Goal: Transaction & Acquisition: Purchase product/service

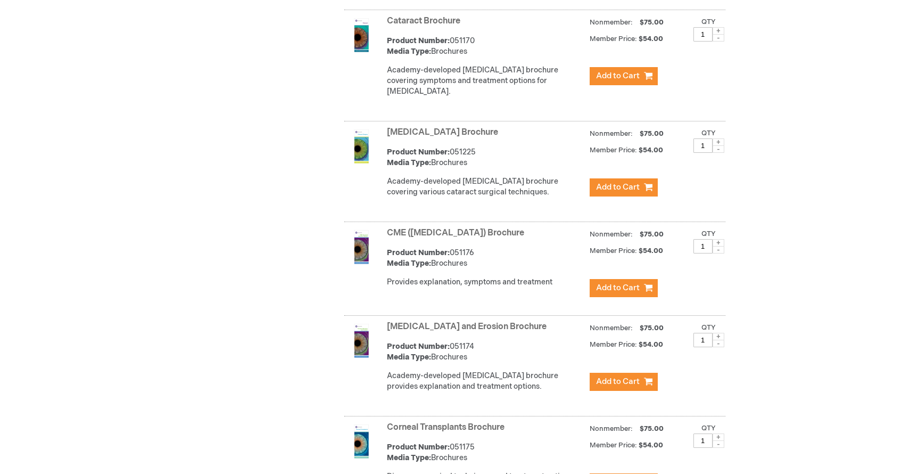
scroll to position [732, 0]
click at [441, 138] on link "[MEDICAL_DATA] Brochure" at bounding box center [442, 133] width 111 height 10
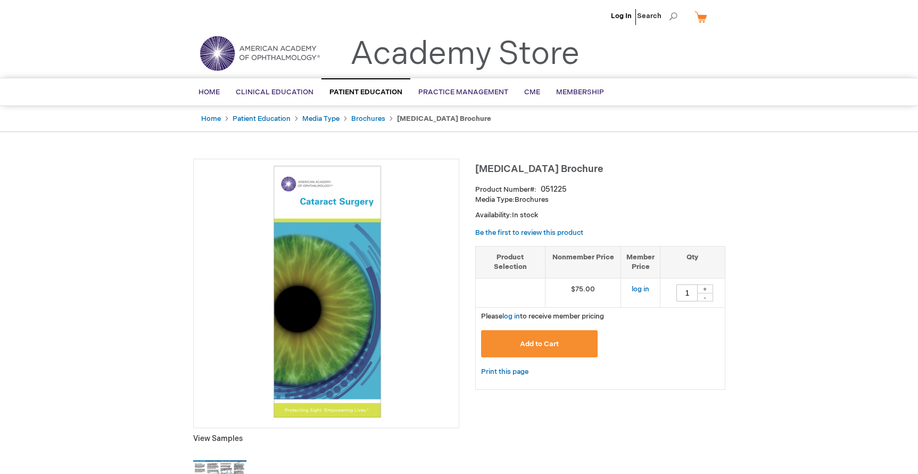
click at [534, 336] on button "Add to Cart" at bounding box center [539, 343] width 117 height 27
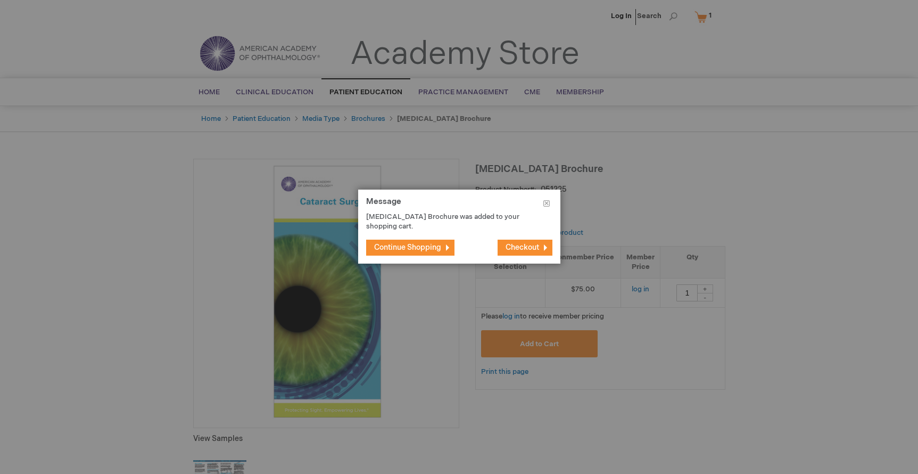
click at [441, 250] on span "Continue Shopping" at bounding box center [407, 247] width 67 height 9
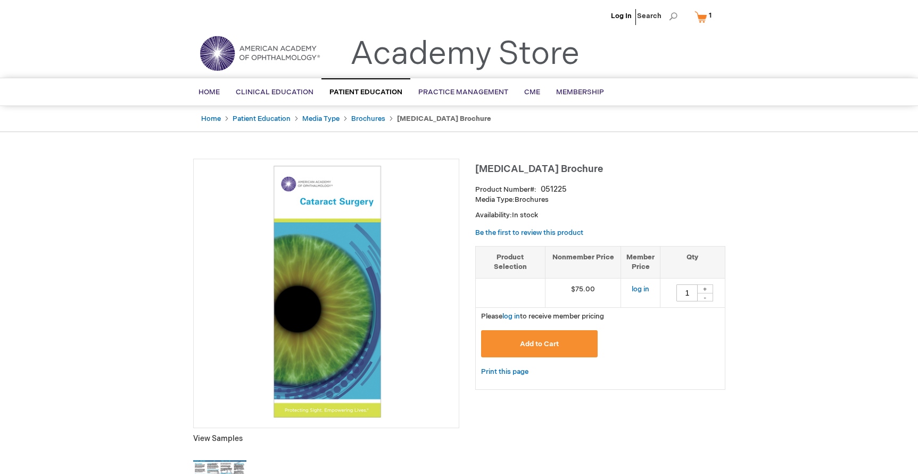
click at [710, 289] on div "+" at bounding box center [705, 288] width 16 height 9
type input "2"
click at [360, 117] on link "Brochures" at bounding box center [368, 118] width 34 height 9
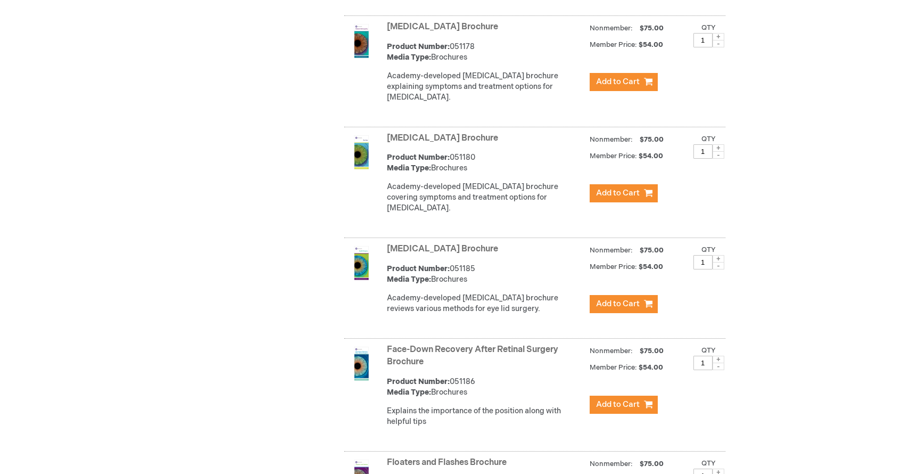
scroll to position [1339, 0]
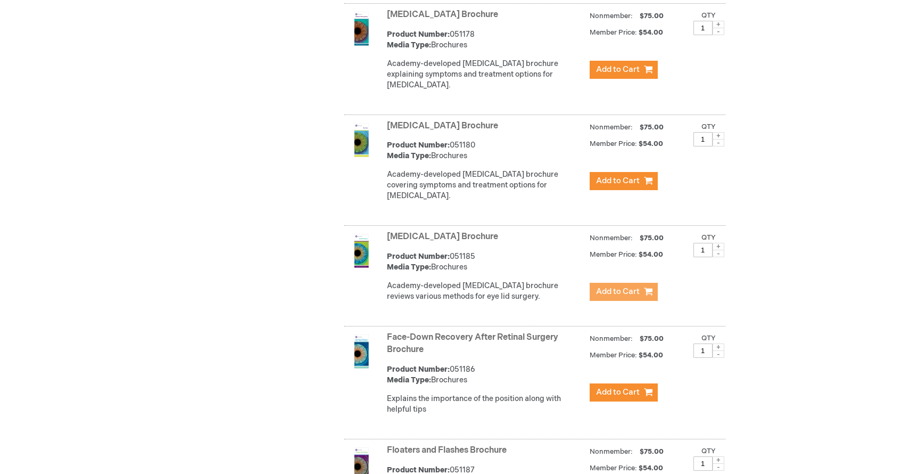
click at [634, 295] on span "Add to Cart" at bounding box center [618, 291] width 44 height 10
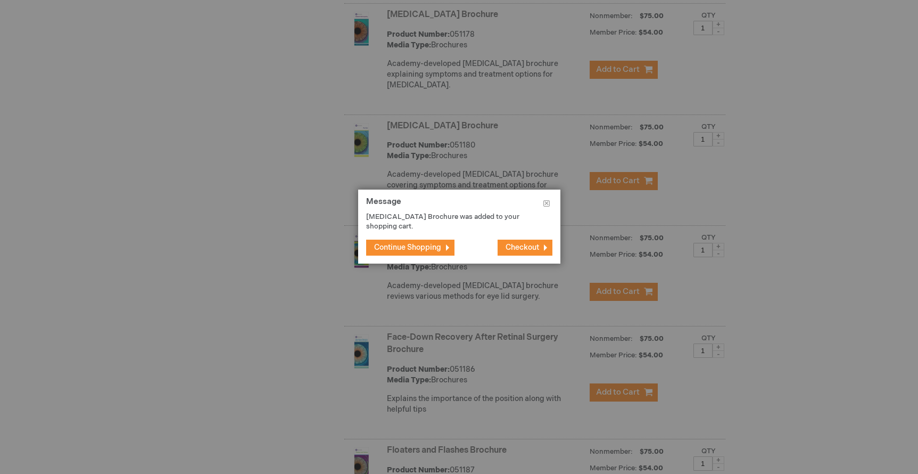
click at [428, 243] on span "Continue Shopping" at bounding box center [407, 247] width 67 height 9
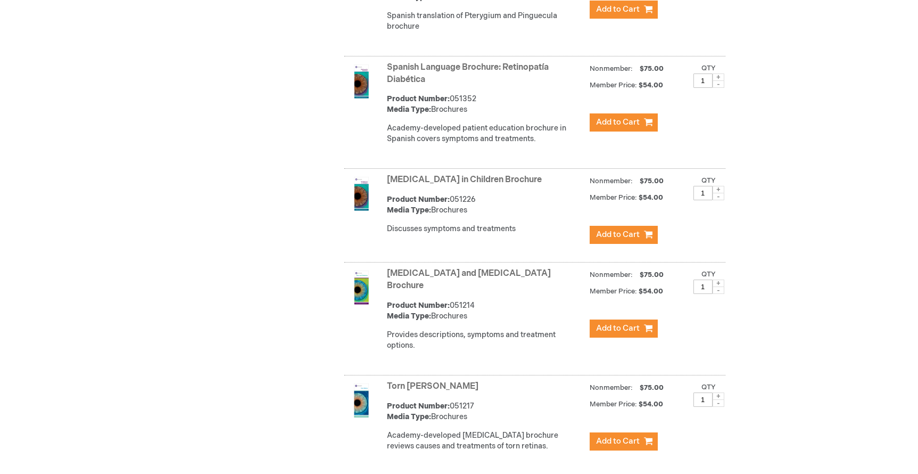
scroll to position [4147, 0]
click at [634, 319] on button "Add to Cart" at bounding box center [624, 328] width 68 height 18
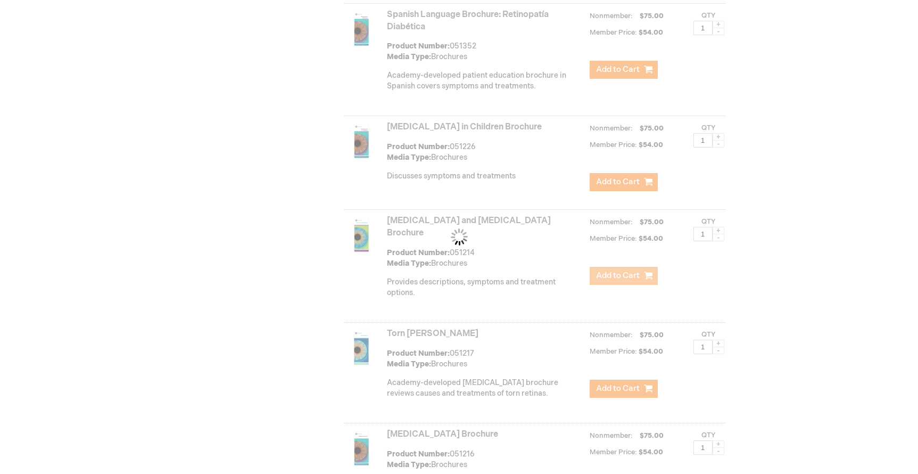
scroll to position [4271, 0]
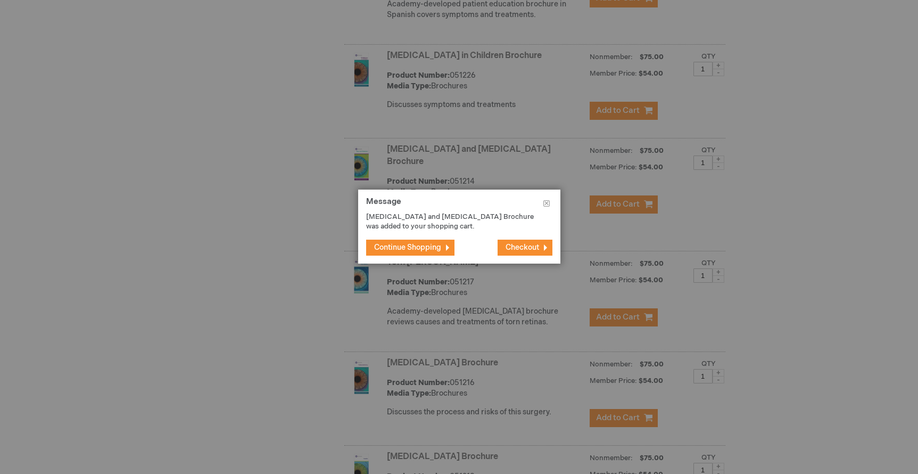
click at [428, 243] on span "Continue Shopping" at bounding box center [407, 247] width 67 height 9
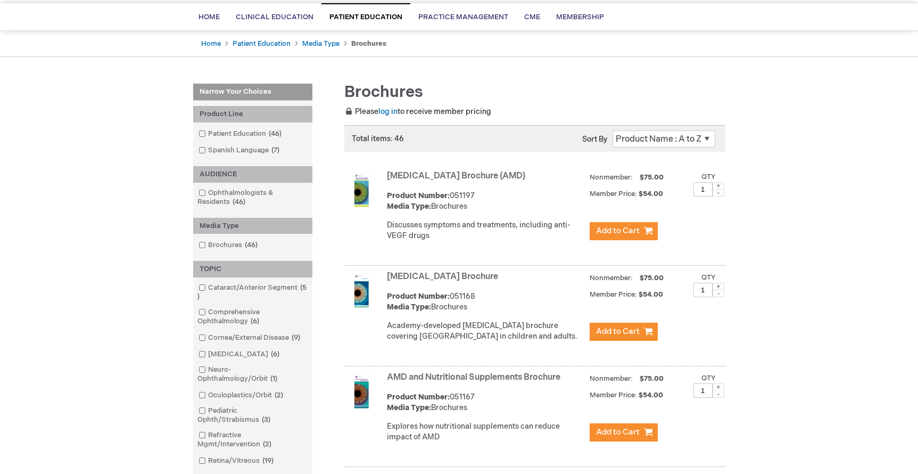
scroll to position [0, 0]
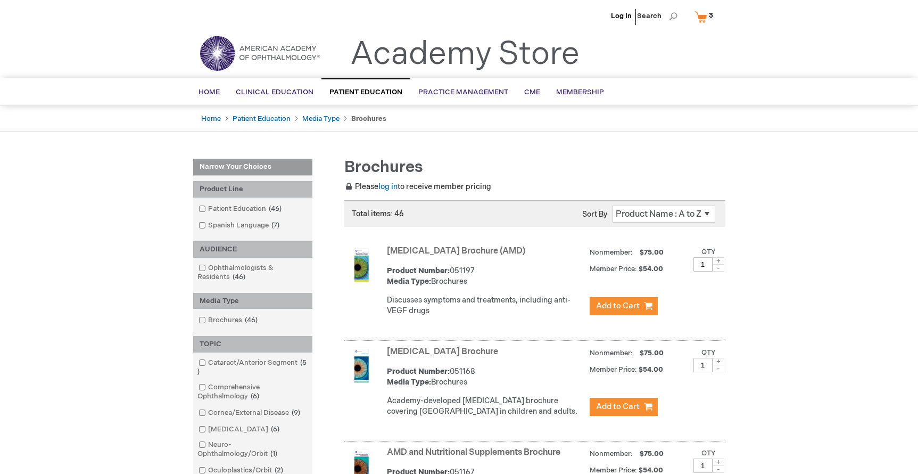
click at [698, 15] on link "My Cart 3 3 items" at bounding box center [707, 16] width 28 height 19
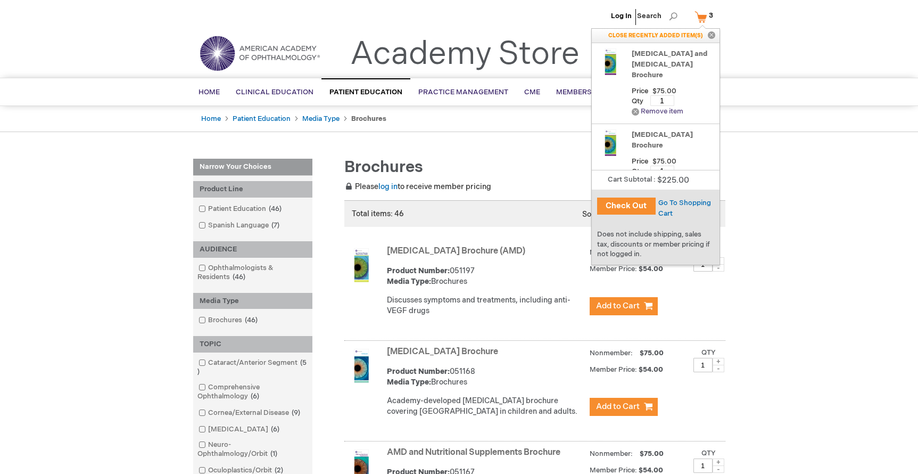
click at [645, 108] on link "Remove Remove item" at bounding box center [658, 112] width 52 height 8
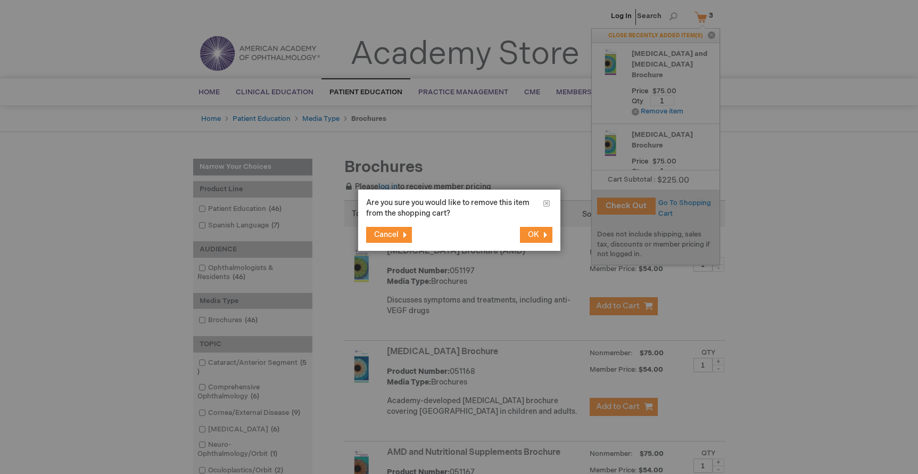
click at [539, 231] on button "OK" at bounding box center [536, 235] width 32 height 16
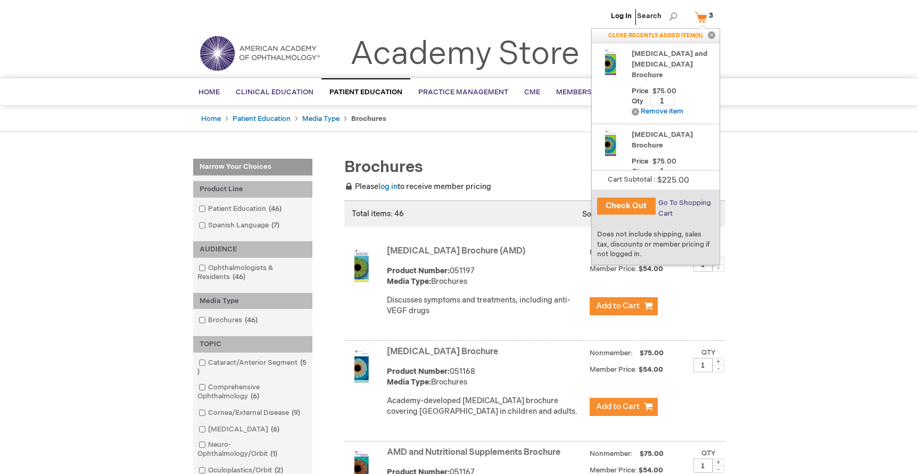
click at [687, 202] on span "Go To Shopping Cart" at bounding box center [685, 208] width 53 height 19
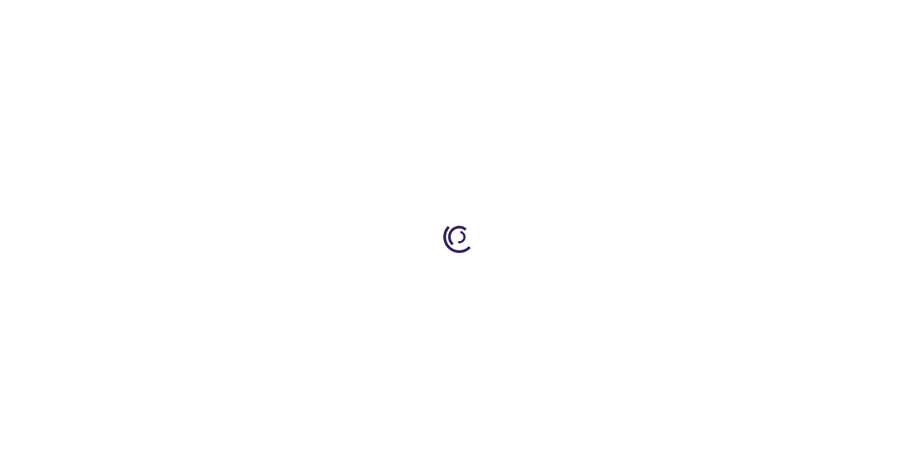
select select "US"
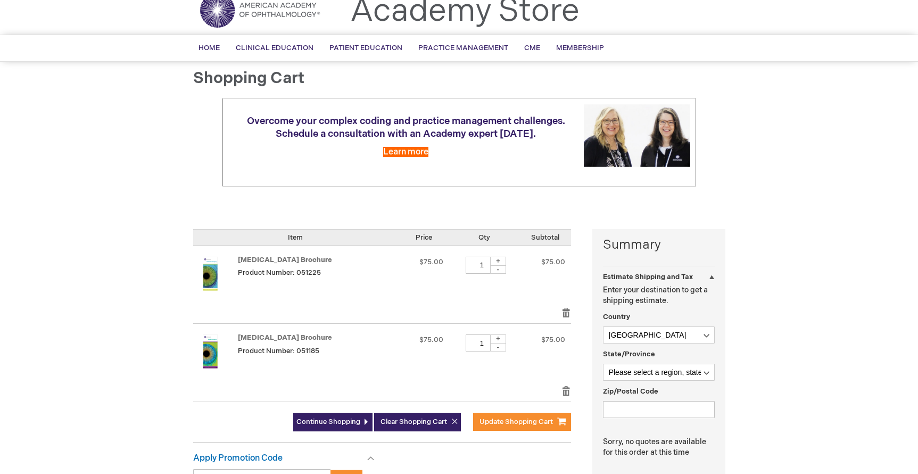
scroll to position [45, 0]
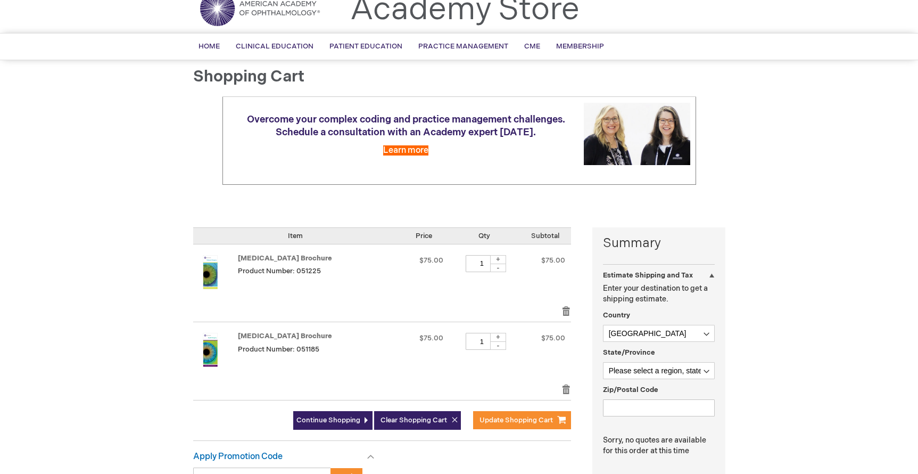
click at [899, 429] on div at bounding box center [459, 429] width 918 height 0
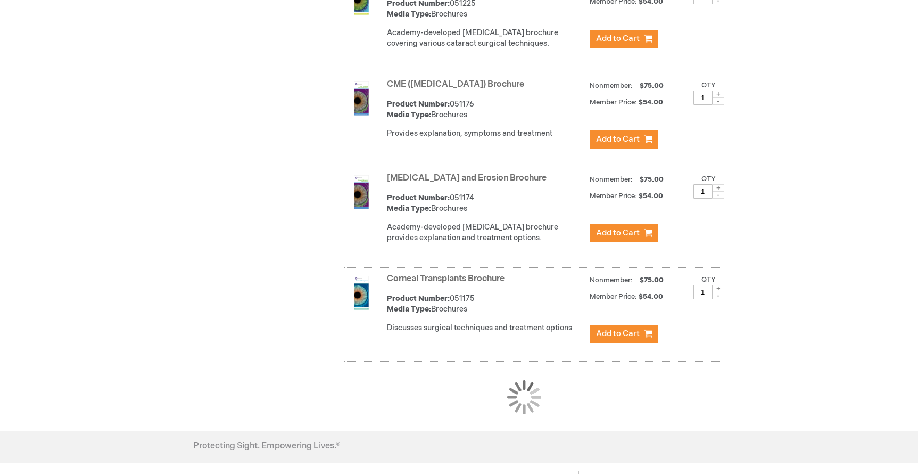
scroll to position [914, 0]
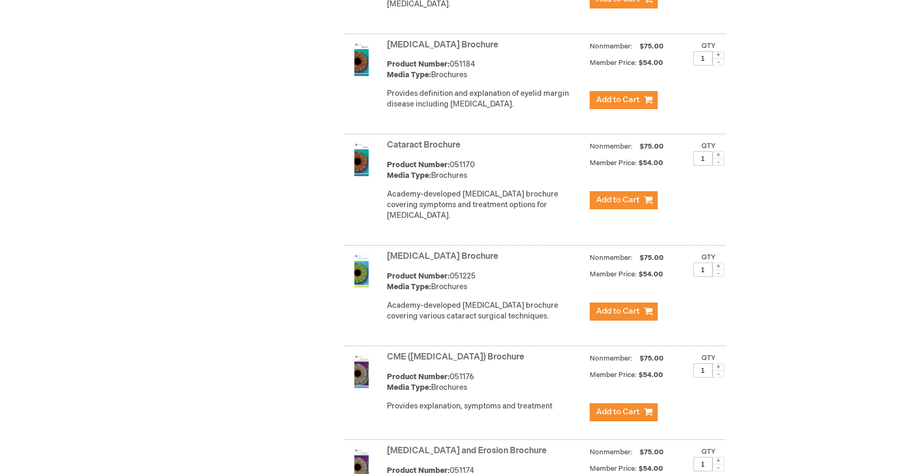
scroll to position [645, 0]
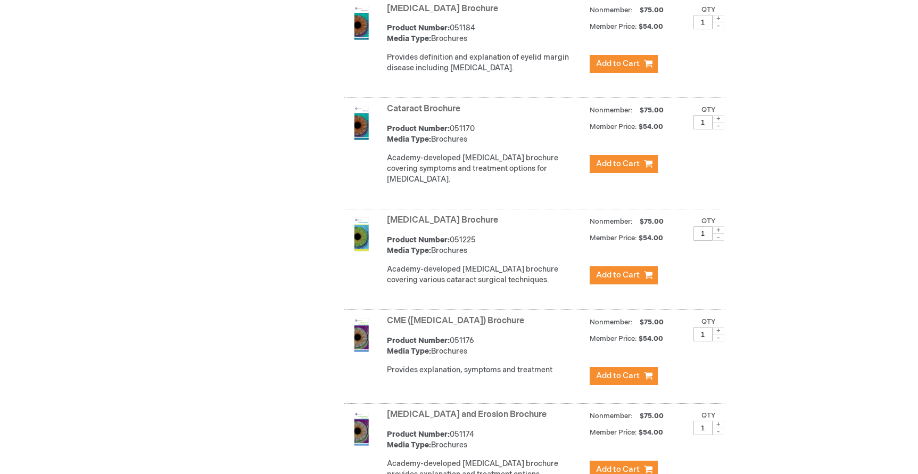
click at [405, 114] on link "Cataract Brochure" at bounding box center [423, 109] width 73 height 10
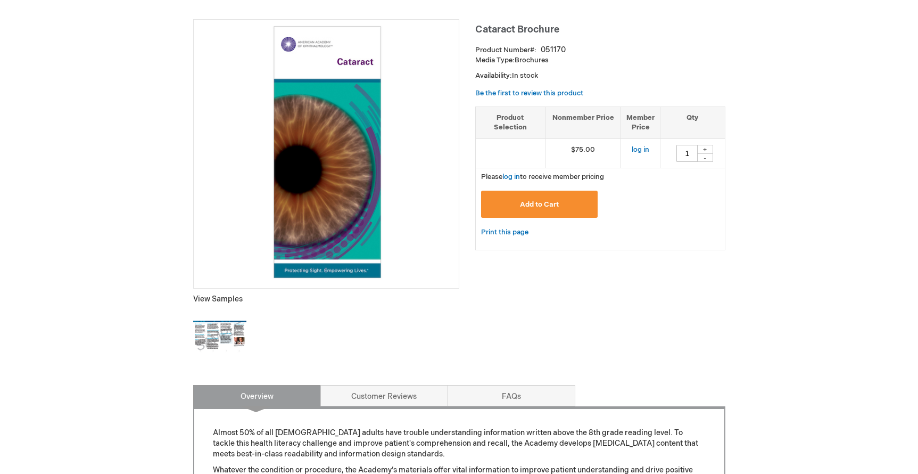
scroll to position [142, 0]
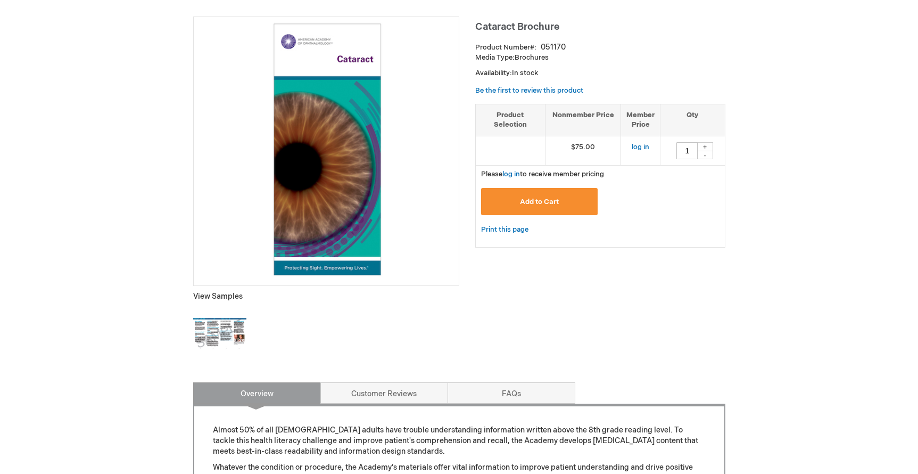
click at [228, 322] on img at bounding box center [219, 333] width 53 height 53
click at [552, 199] on span "Add to Cart" at bounding box center [539, 202] width 39 height 9
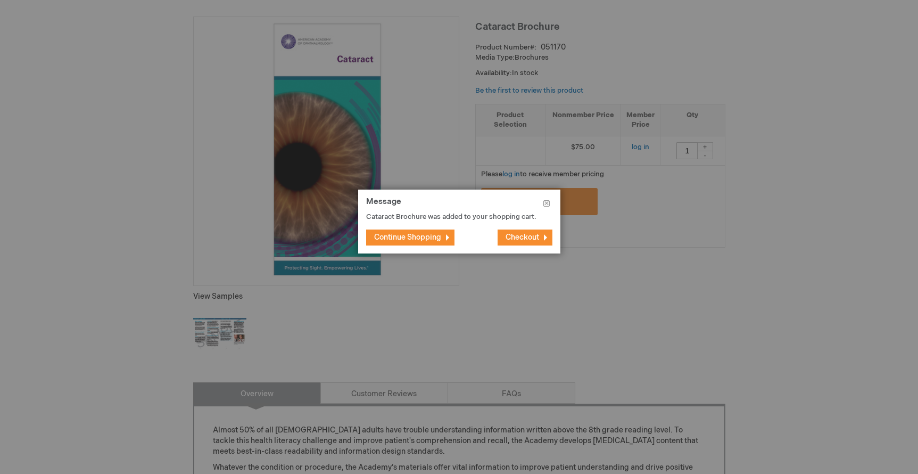
click at [437, 238] on span "Continue Shopping" at bounding box center [407, 237] width 67 height 9
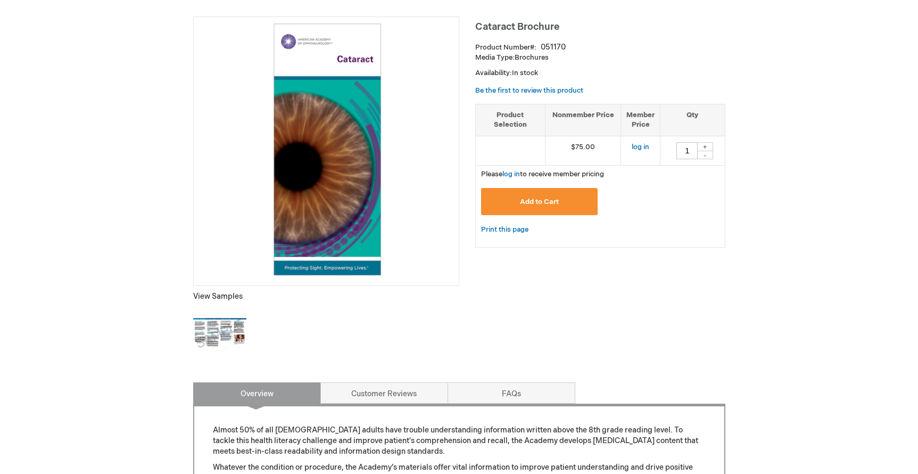
scroll to position [0, 0]
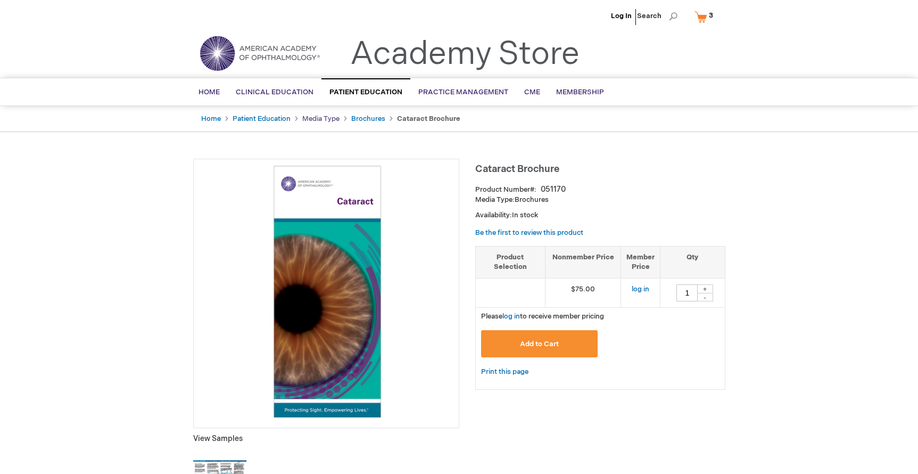
click at [327, 120] on link "Media Type" at bounding box center [320, 118] width 37 height 9
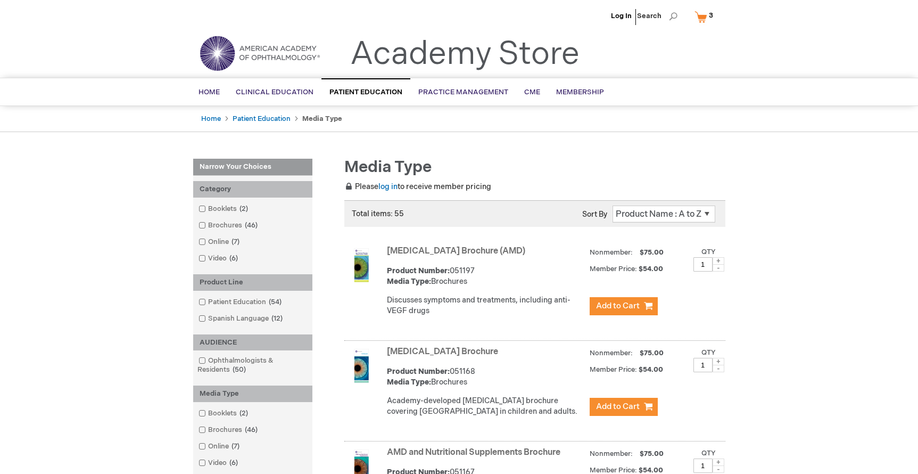
scroll to position [5, 0]
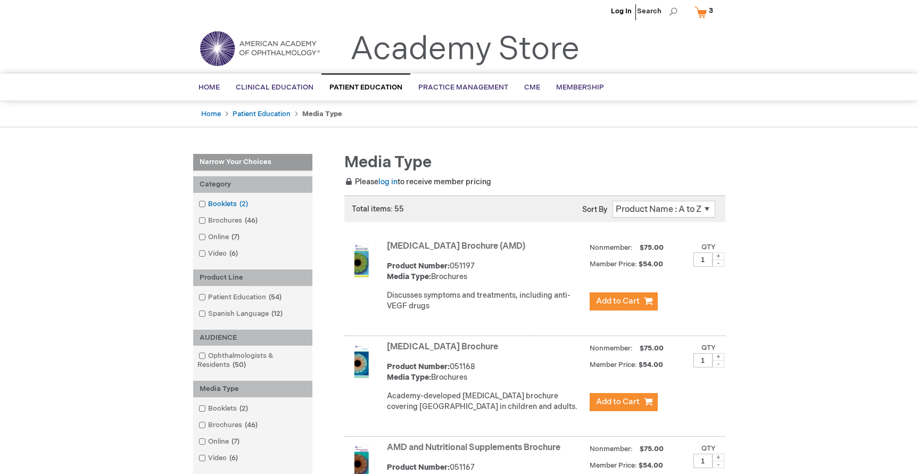
click at [215, 199] on link "Booklets 2 items" at bounding box center [224, 204] width 56 height 10
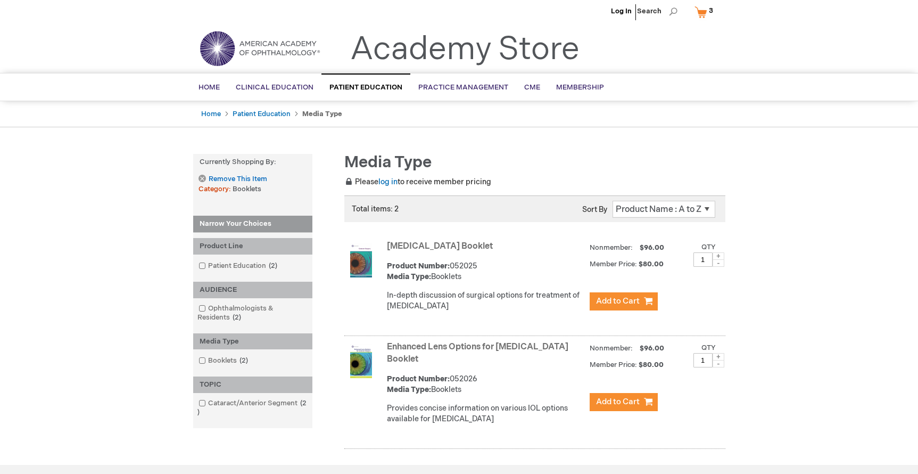
click at [364, 259] on img at bounding box center [361, 260] width 22 height 34
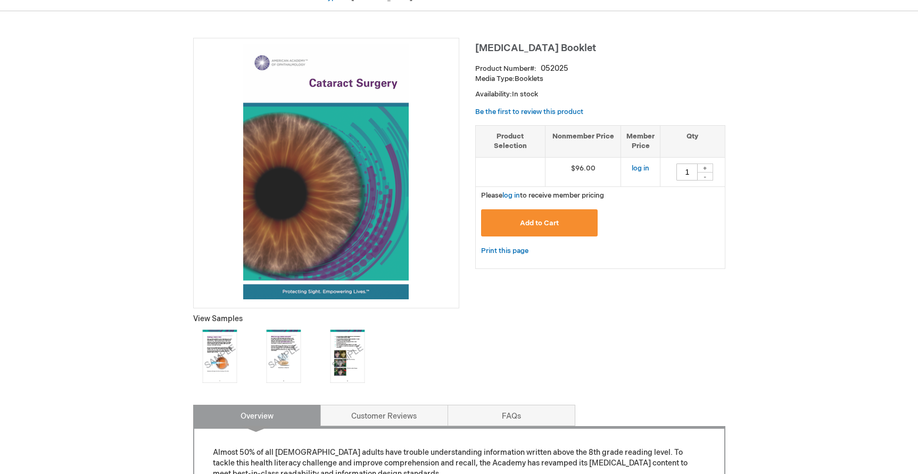
scroll to position [241, 0]
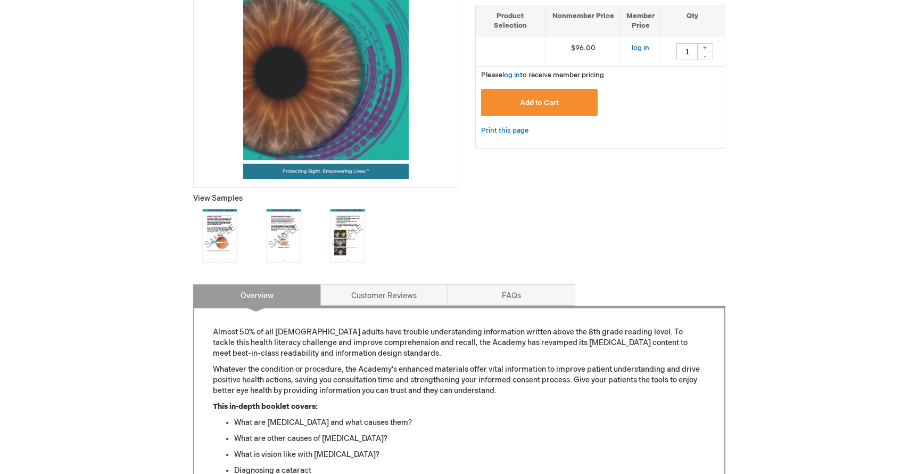
click at [213, 227] on img at bounding box center [219, 235] width 53 height 53
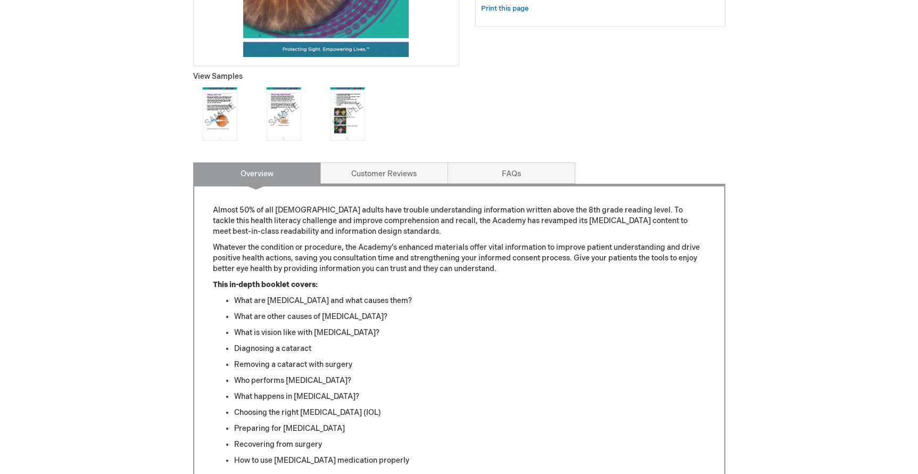
scroll to position [387, 0]
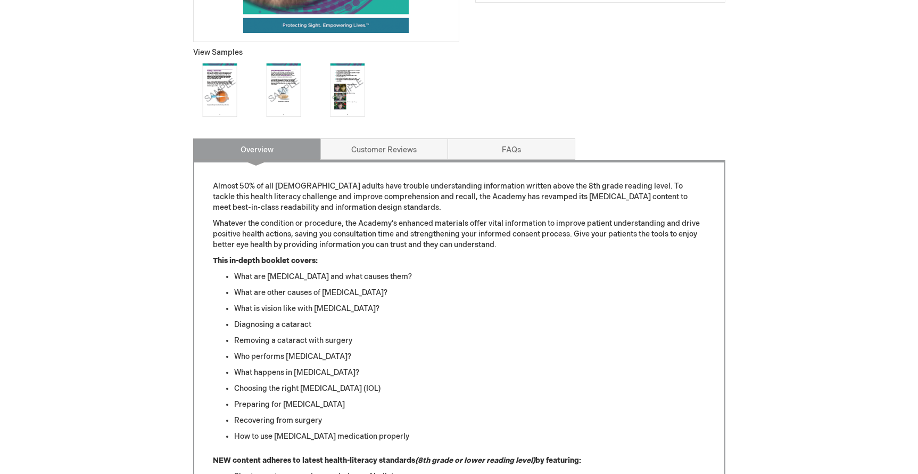
click at [351, 80] on img at bounding box center [347, 89] width 53 height 53
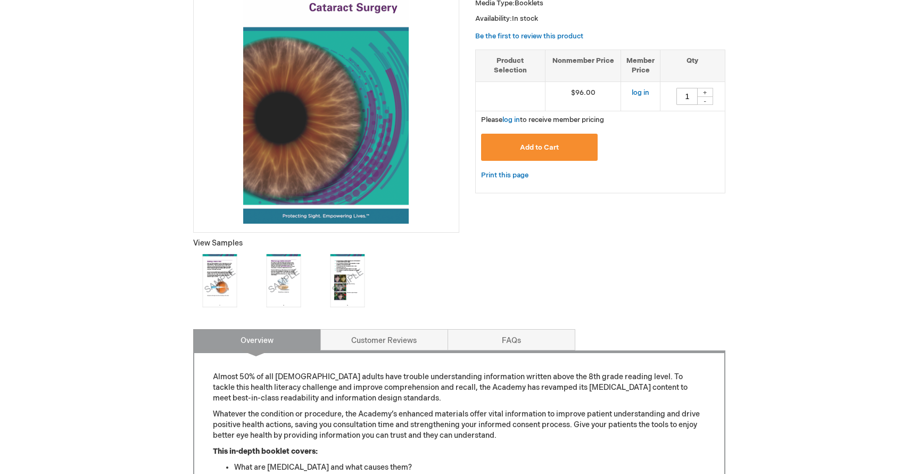
scroll to position [209, 0]
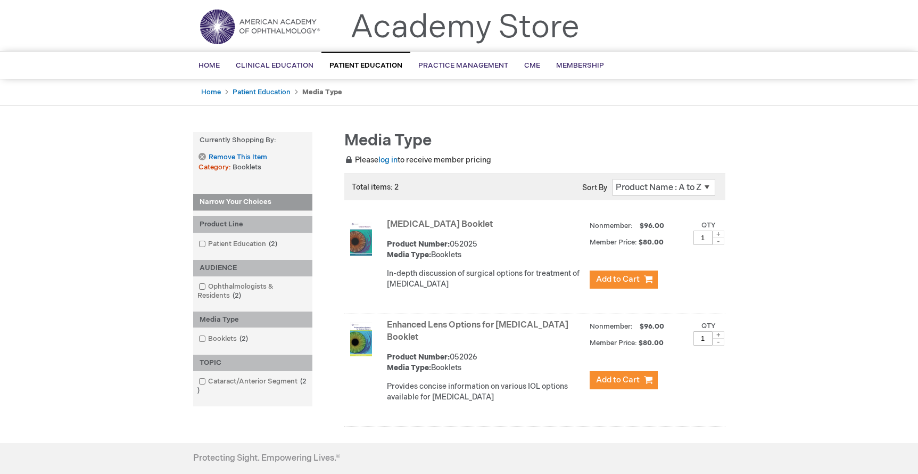
scroll to position [36, 0]
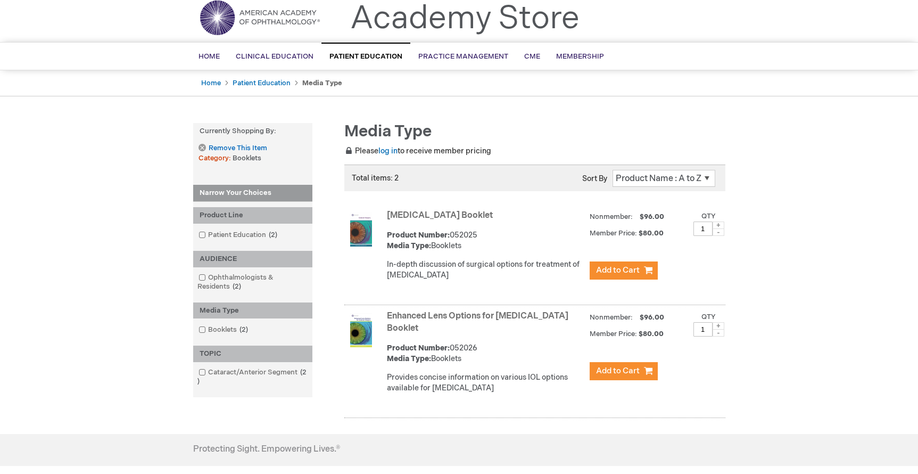
click at [463, 316] on link "Enhanced Lens Options for [MEDICAL_DATA] Booklet" at bounding box center [478, 322] width 182 height 22
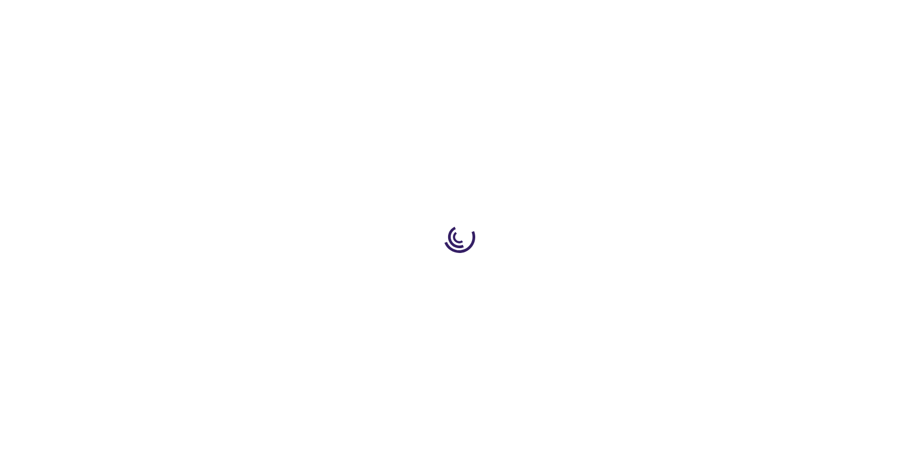
type input "1"
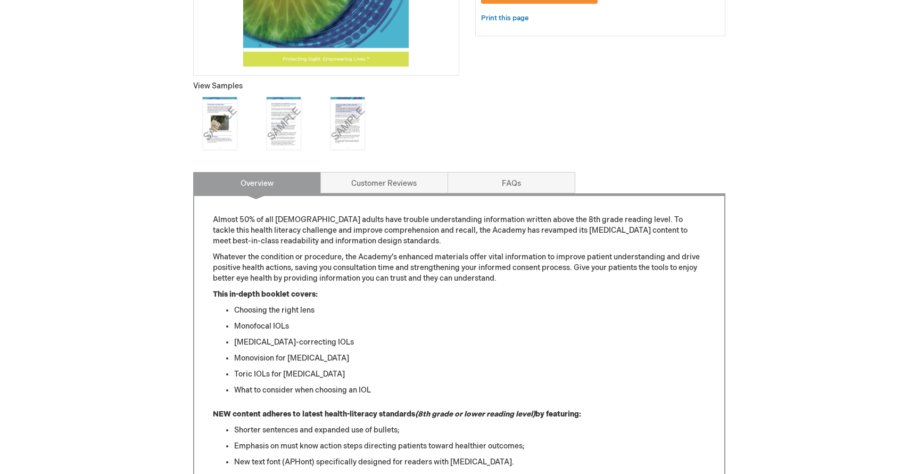
scroll to position [355, 0]
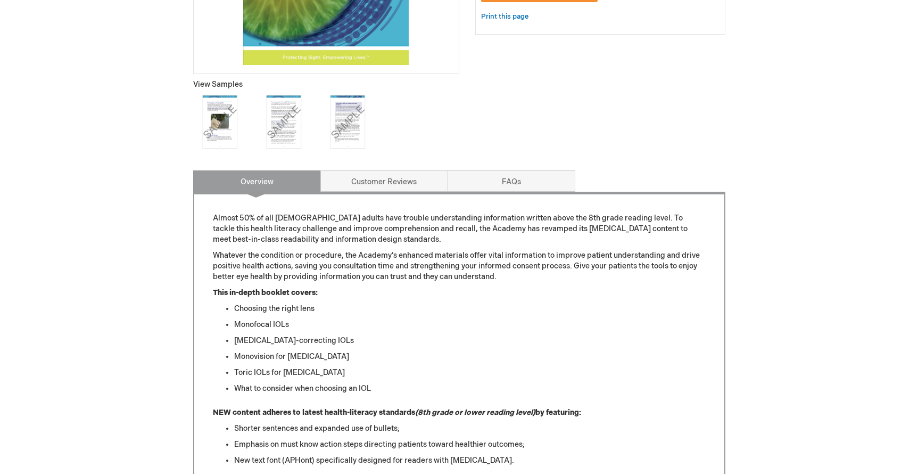
click at [271, 122] on img at bounding box center [283, 121] width 53 height 53
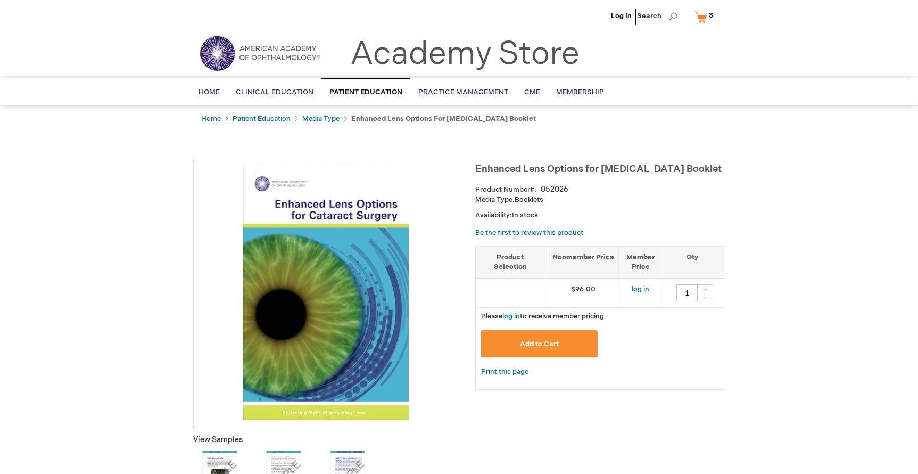
click at [702, 18] on link "My Cart 3 3 items" at bounding box center [707, 16] width 28 height 19
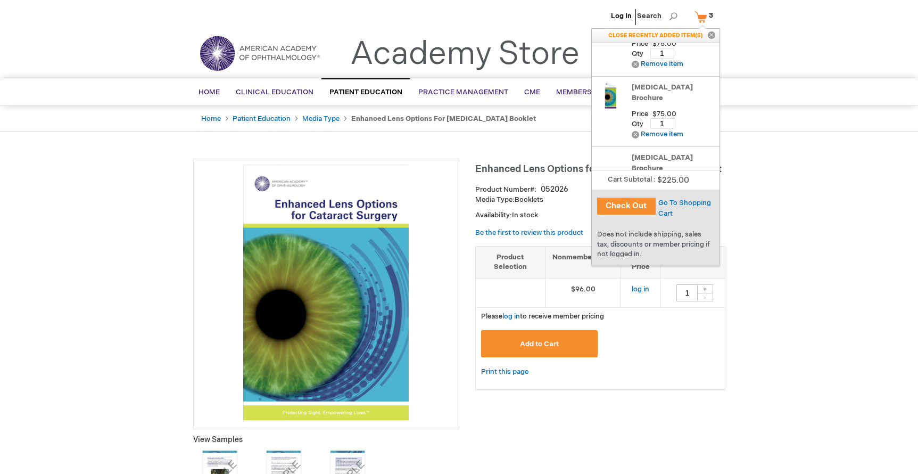
scroll to position [31, 0]
click at [682, 202] on span "Go To Shopping Cart" at bounding box center [685, 208] width 53 height 19
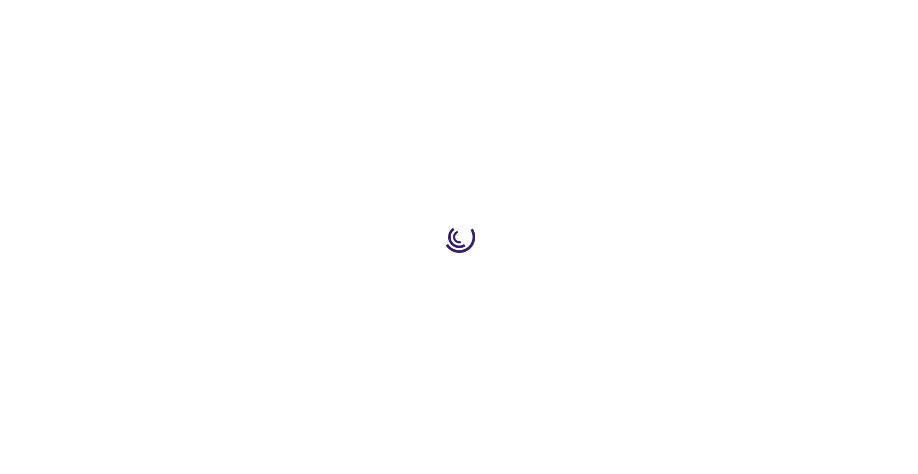
type input "1"
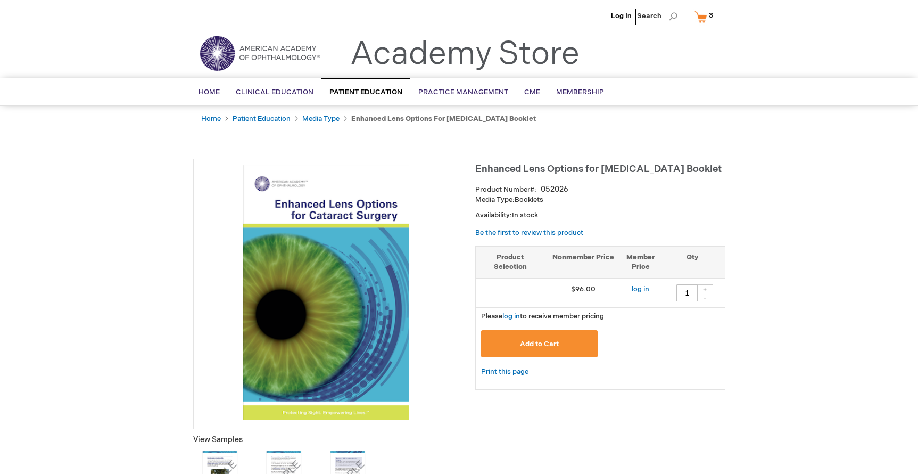
click at [714, 13] on span "3 3 items" at bounding box center [710, 15] width 7 height 13
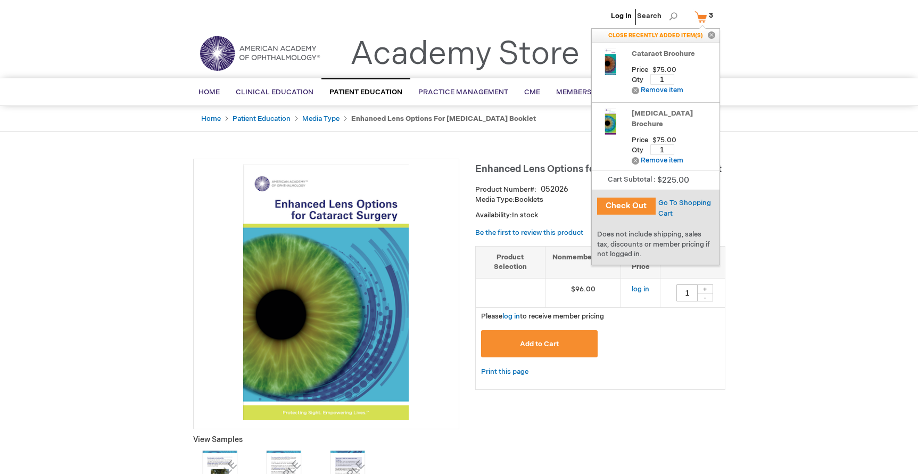
click at [617, 204] on button "Check Out" at bounding box center [626, 206] width 59 height 17
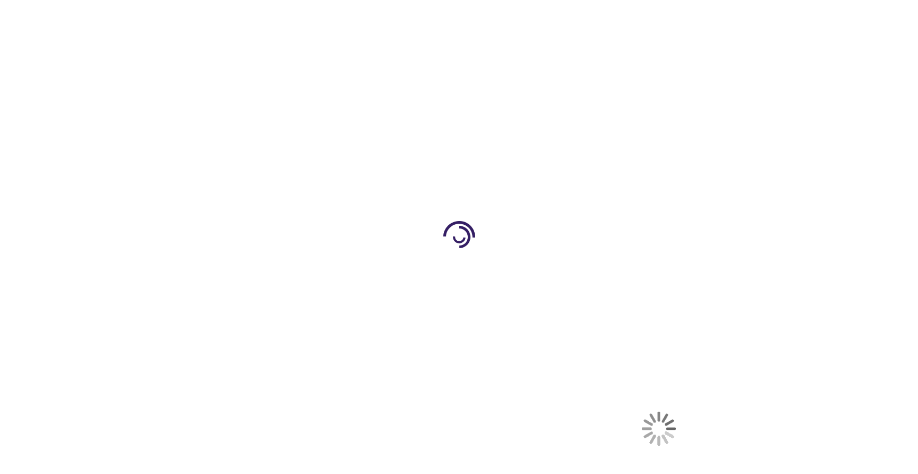
select select "US"
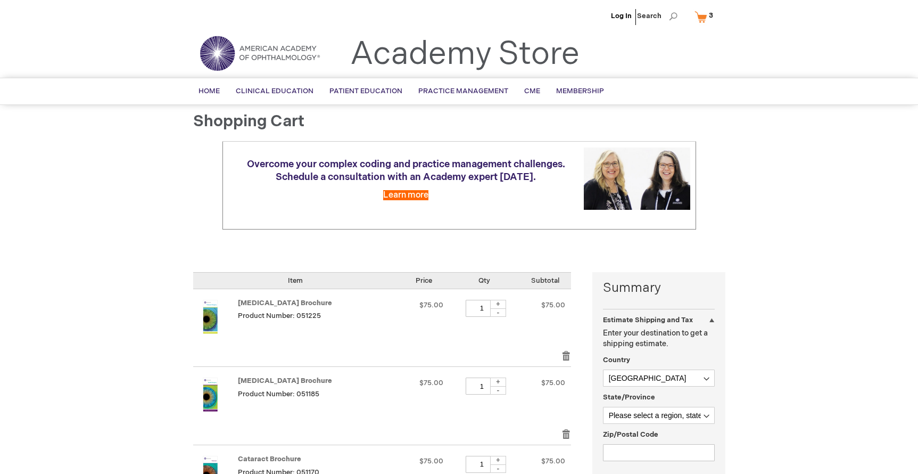
click at [899, 473] on div at bounding box center [459, 474] width 918 height 0
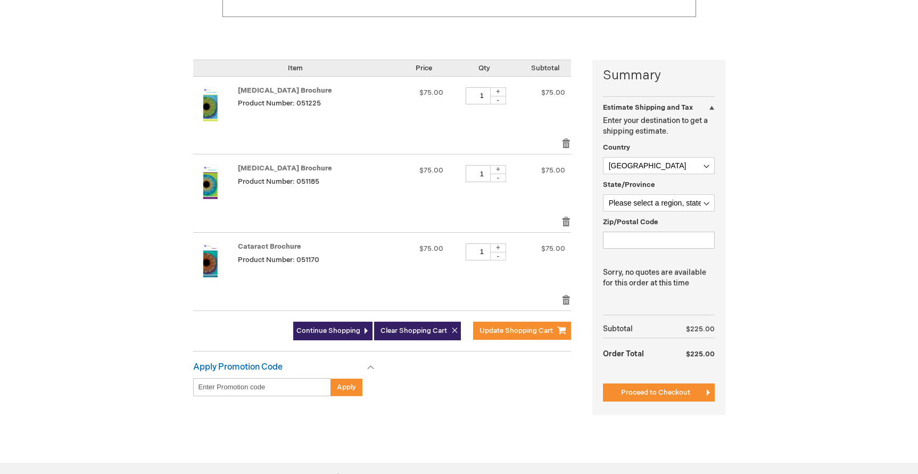
scroll to position [214, 0]
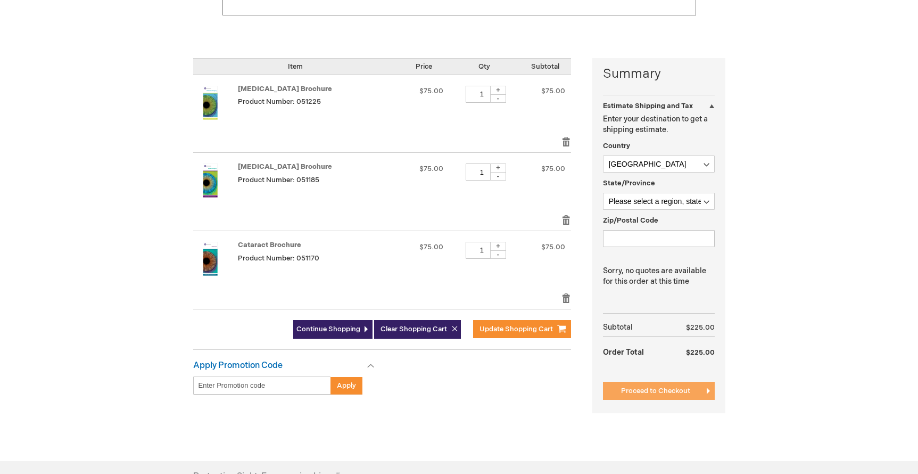
click at [656, 393] on span "Proceed to Checkout" at bounding box center [655, 390] width 69 height 9
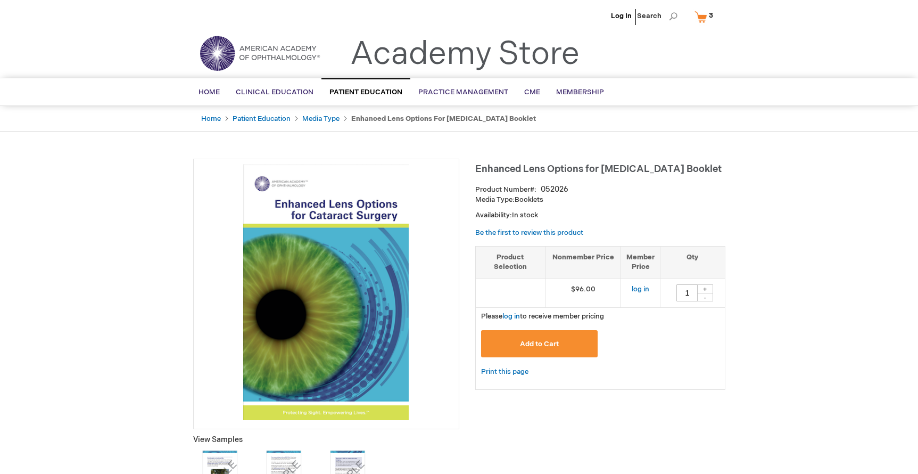
click at [705, 12] on link "My Cart 3 3 items" at bounding box center [707, 16] width 28 height 19
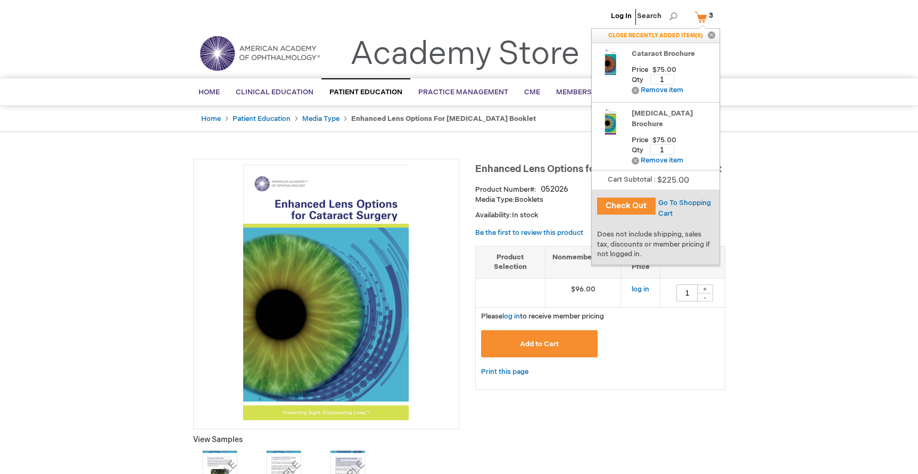
click at [627, 204] on button "Check Out" at bounding box center [626, 206] width 59 height 17
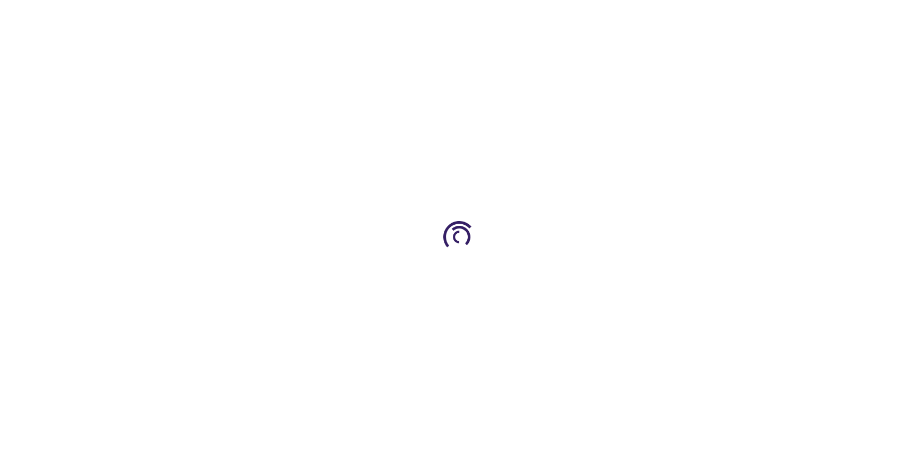
select select "US"
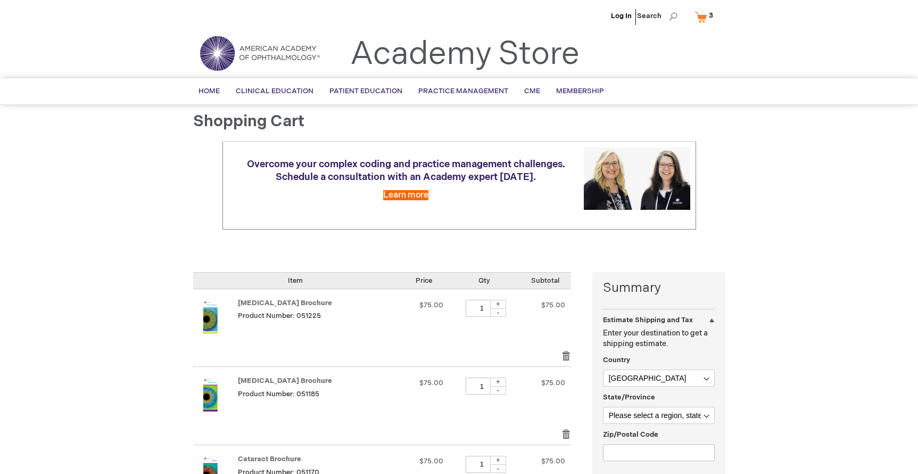
click at [900, 473] on div at bounding box center [459, 474] width 918 height 0
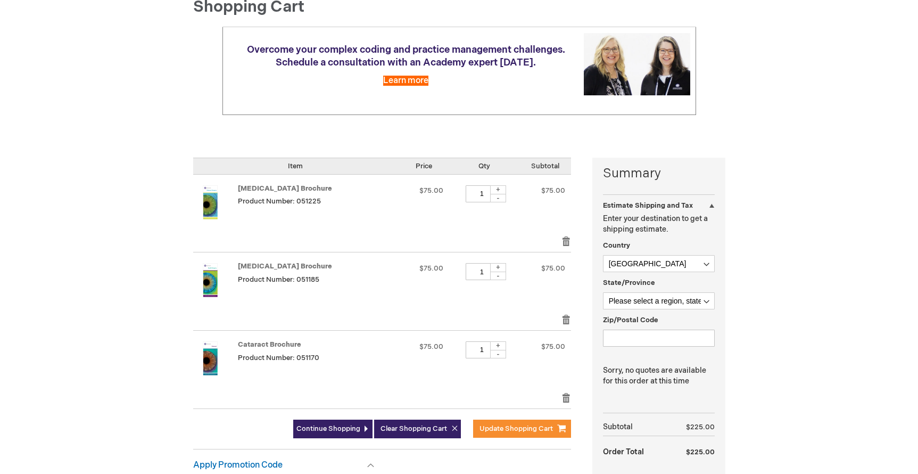
scroll to position [125, 0]
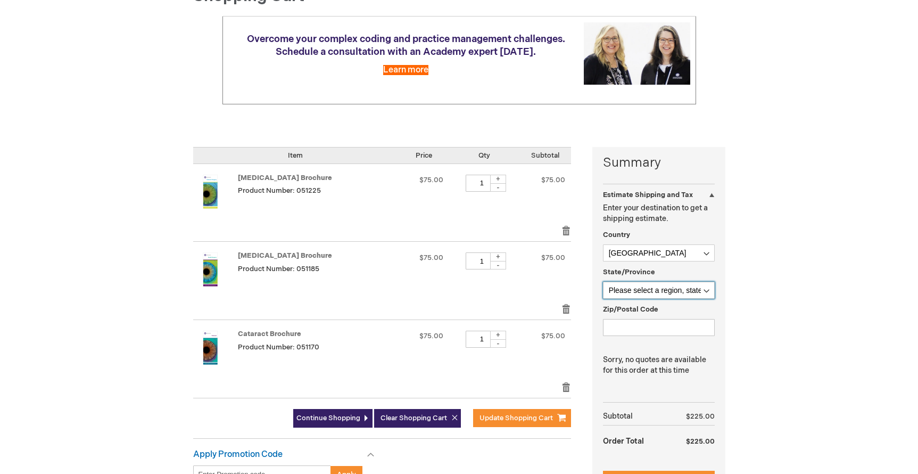
click at [651, 287] on select "Please select a region, state or province. [US_STATE] [US_STATE] [US_STATE] [US…" at bounding box center [659, 290] width 112 height 17
select select "18"
click at [631, 334] on input "Zip/Postal Code" at bounding box center [659, 327] width 112 height 17
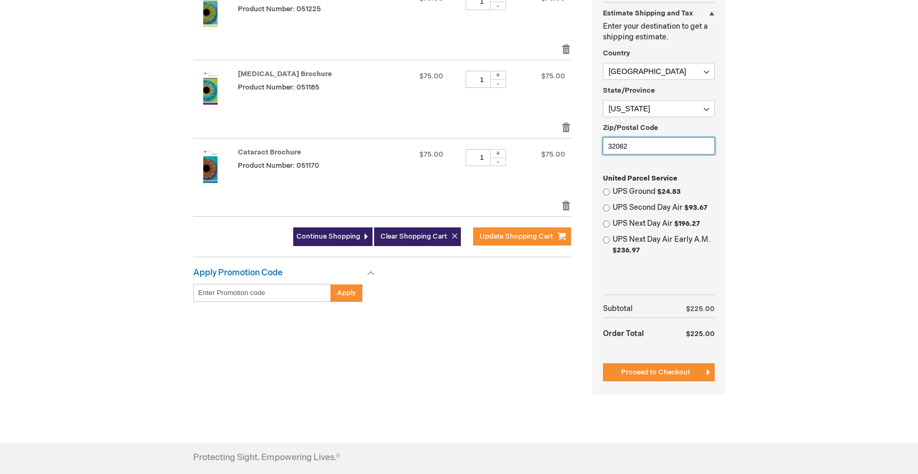
scroll to position [315, 0]
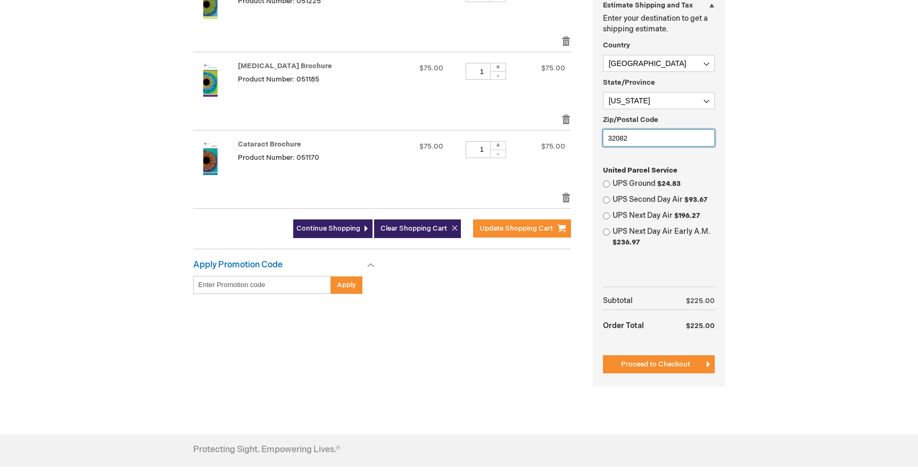
type input "32082"
click at [619, 183] on label "UPS Ground $24.83" at bounding box center [664, 183] width 102 height 11
click at [610, 183] on input "UPS Ground $24.83" at bounding box center [606, 183] width 7 height 7
radio input "true"
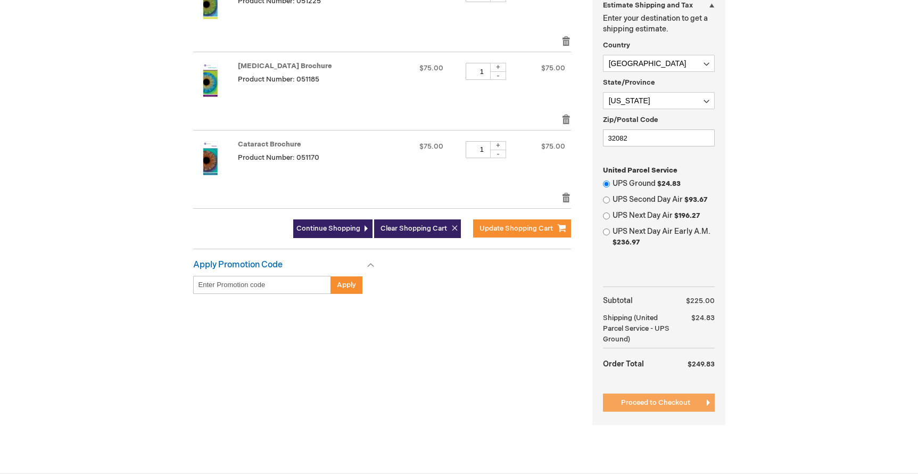
click at [660, 398] on span "Proceed to Checkout" at bounding box center [655, 402] width 69 height 9
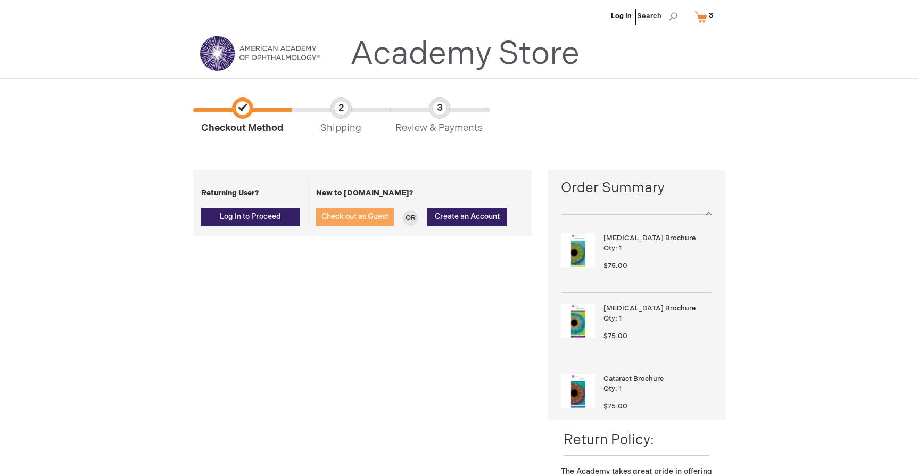
click at [341, 214] on span "Check out as Guest" at bounding box center [355, 216] width 67 height 9
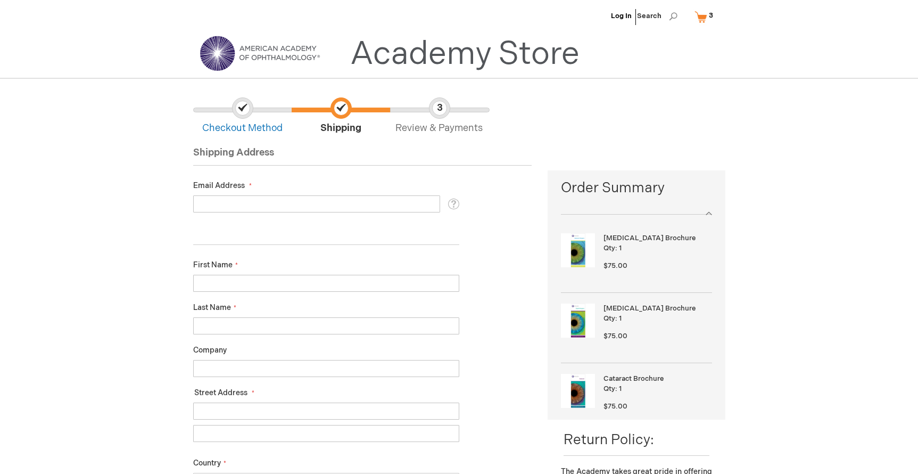
click at [295, 199] on input "Email Address" at bounding box center [316, 203] width 247 height 17
type input "kshmuneseyes@gmail.com"
click at [265, 281] on input "First Name" at bounding box center [326, 283] width 266 height 17
type input "Kathryn"
type input "Shmunes"
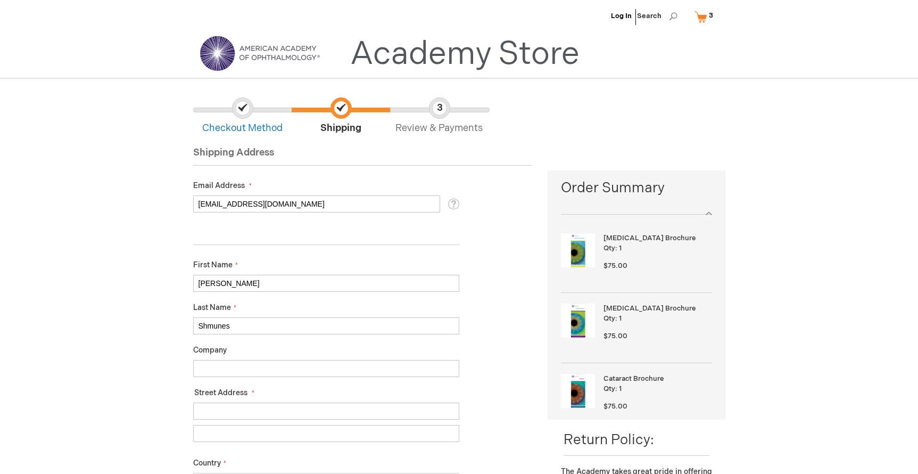
type input "Specialty Eye Surgeons"
type input "240 Ponte Vedra Park Drive, Suite 202"
type input "Ponte Vedra Beach"
type input "9042992906"
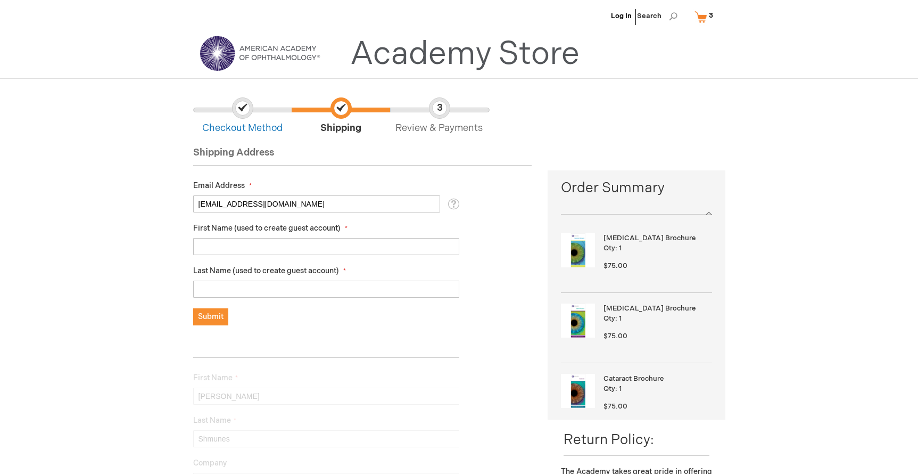
click at [248, 242] on input "First Name (used to create guest account)" at bounding box center [326, 246] width 266 height 17
type input "Kathryn"
type input "Shmunes"
click at [203, 320] on span "Submit" at bounding box center [211, 316] width 26 height 9
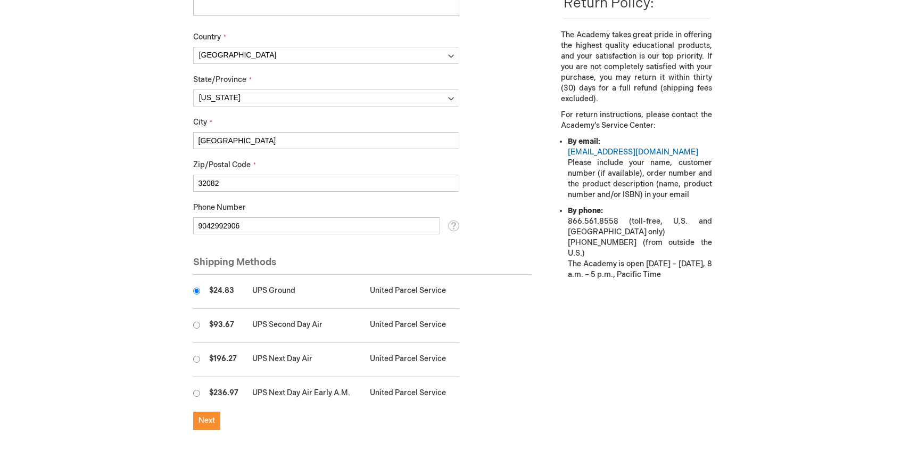
scroll to position [482, 0]
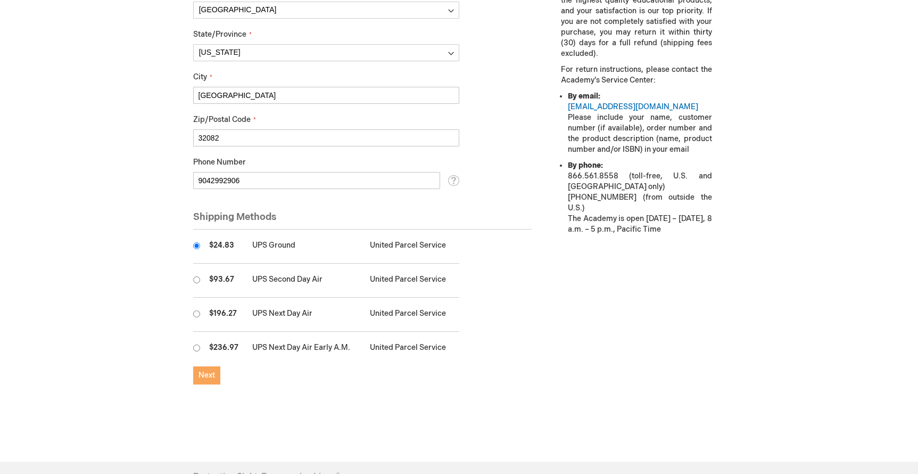
click at [203, 374] on span "Next" at bounding box center [207, 375] width 17 height 9
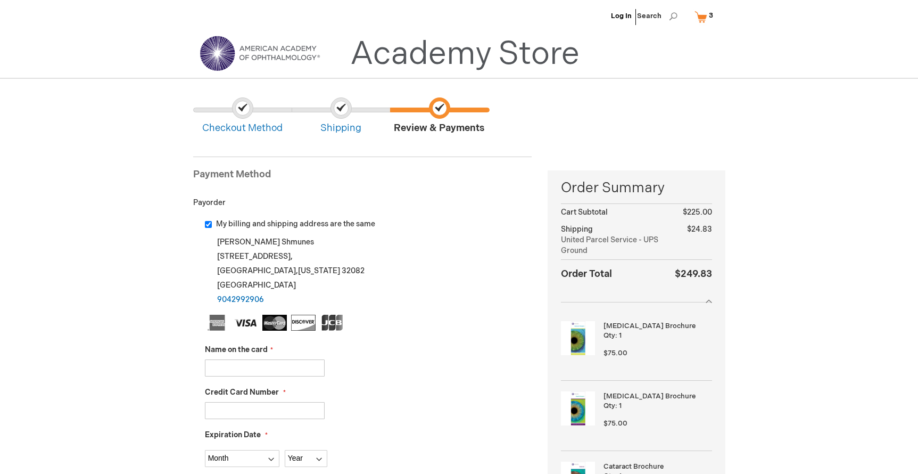
click at [231, 372] on input "Name on the card" at bounding box center [265, 367] width 120 height 17
type input "Kathryn Shmunes"
type input "372729763121005"
select select "1"
select select "2026"
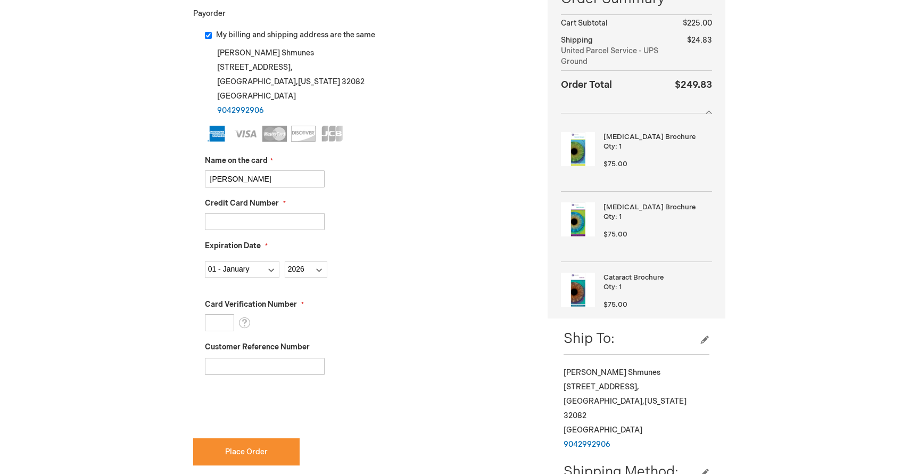
scroll to position [208, 0]
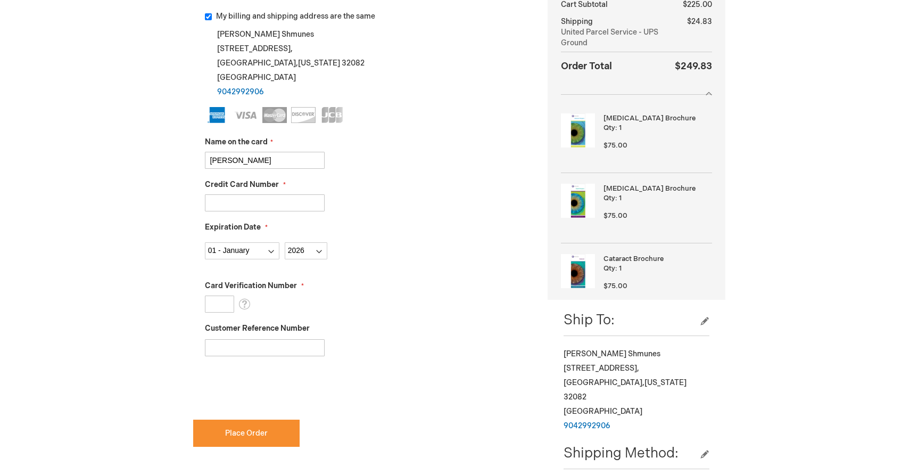
click at [221, 300] on input "Card Verification Number" at bounding box center [219, 303] width 29 height 17
type input "6129"
click at [219, 349] on input "Customer Reference Number" at bounding box center [265, 347] width 120 height 17
type input "brochures"
checkbox input "true"
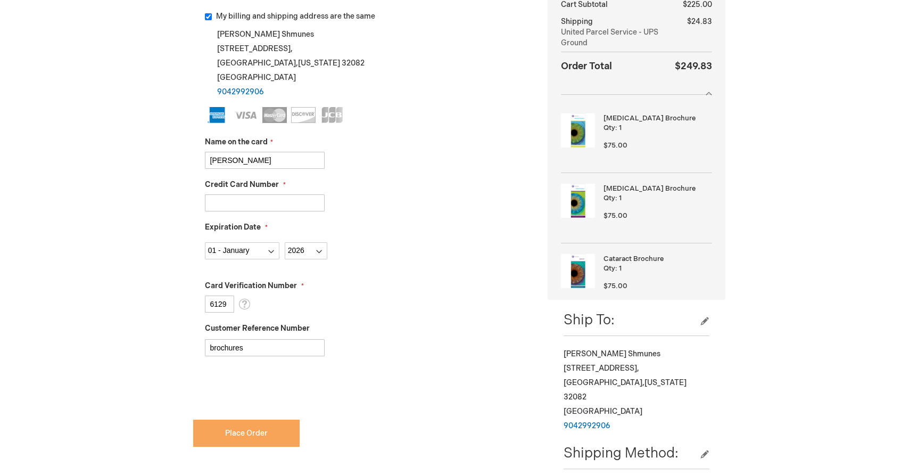
click at [258, 430] on span "Place Order" at bounding box center [246, 433] width 43 height 9
